Goal: Task Accomplishment & Management: Manage account settings

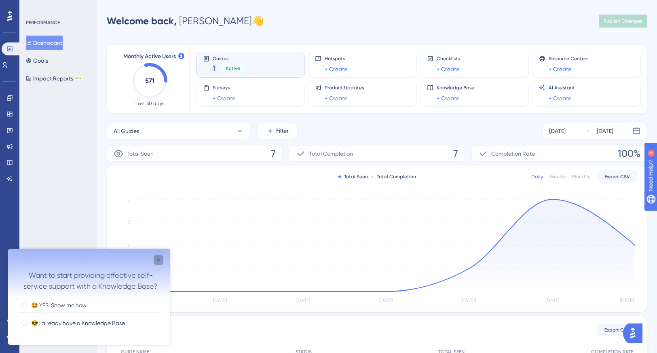
click at [158, 258] on icon "Close survey" at bounding box center [158, 260] width 6 height 6
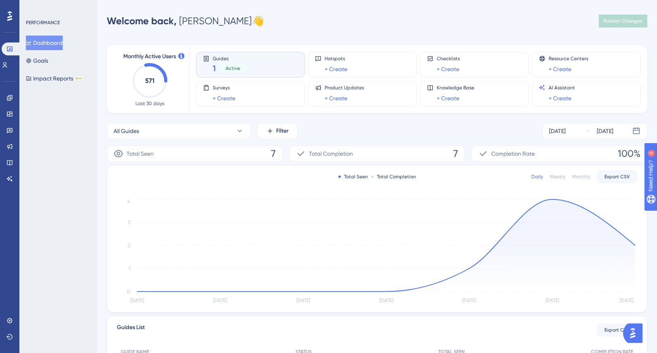
click at [272, 61] on div "Guides 1 Active" at bounding box center [250, 64] width 95 height 19
click at [9, 15] on icon at bounding box center [9, 16] width 5 height 11
click at [10, 92] on link at bounding box center [10, 97] width 16 height 13
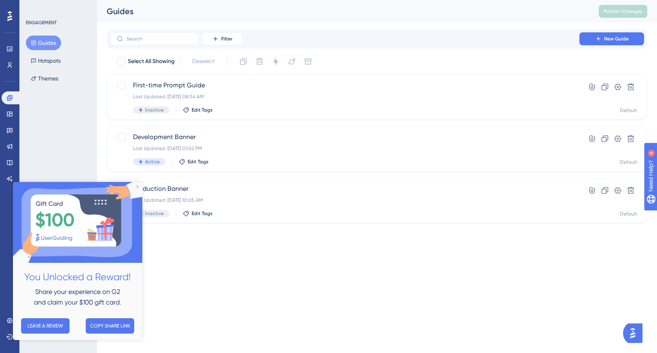
drag, startPoint x: 137, startPoint y: 185, endPoint x: 150, endPoint y: 367, distance: 182.7
click at [137, 185] on icon "Close Preview" at bounding box center [137, 186] width 3 height 3
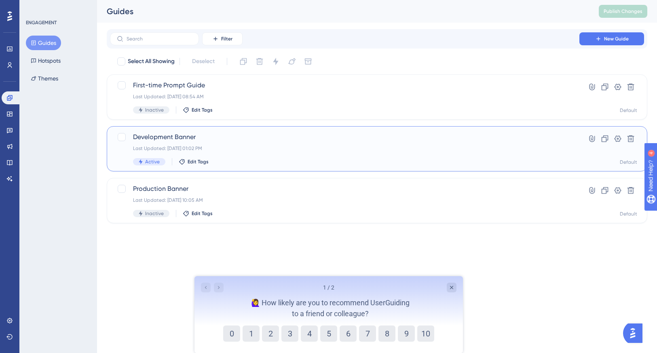
click at [453, 156] on div "Development Banner Last Updated: [DATE] 01:02 PM Active Edit Tags" at bounding box center [344, 148] width 423 height 33
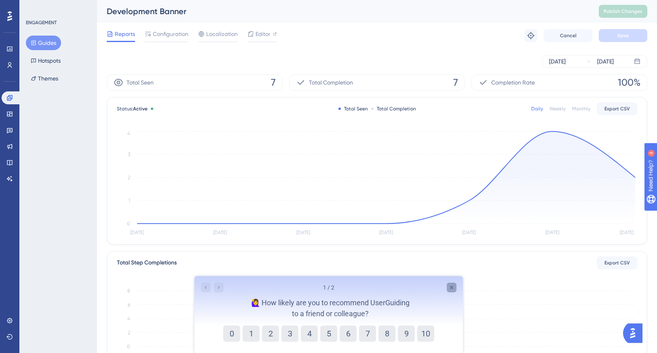
click at [451, 286] on icon "Close survey" at bounding box center [451, 287] width 6 height 6
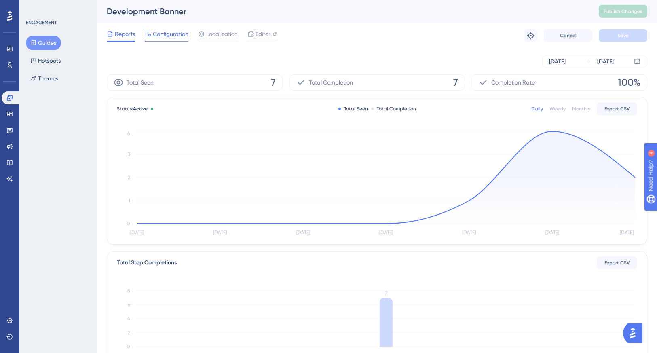
click at [158, 32] on span "Configuration" at bounding box center [171, 34] width 36 height 10
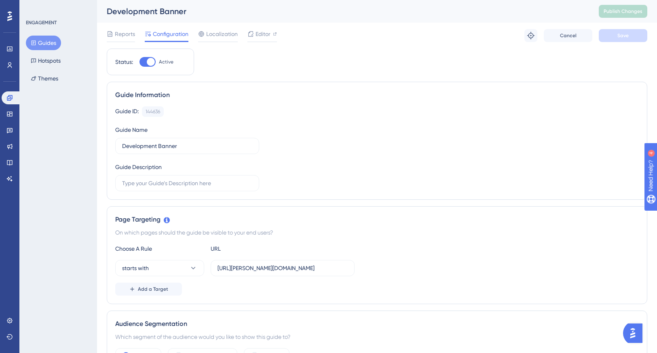
click at [148, 63] on div at bounding box center [151, 62] width 8 height 8
click at [139, 62] on input "Active" at bounding box center [139, 62] width 0 height 0
checkbox input "false"
click at [628, 40] on button "Save" at bounding box center [622, 35] width 48 height 13
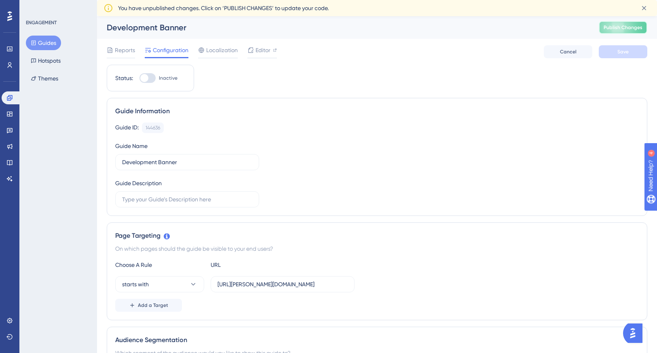
click at [634, 27] on span "Publish Changes" at bounding box center [622, 27] width 39 height 6
